Goal: Navigation & Orientation: Find specific page/section

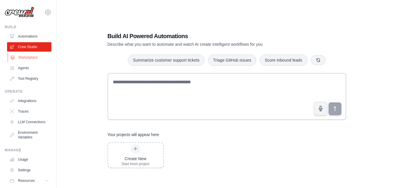
click at [34, 53] on link "Marketplace" at bounding box center [30, 57] width 44 height 9
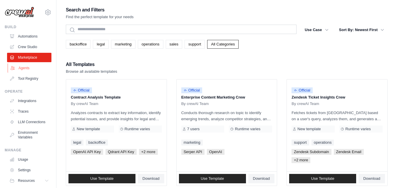
click at [29, 68] on link "Agents" at bounding box center [30, 67] width 44 height 9
